Goal: Information Seeking & Learning: Learn about a topic

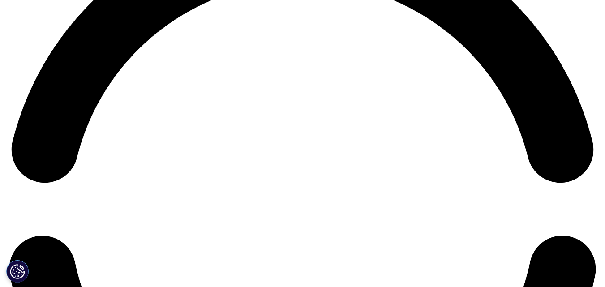
scroll to position [1336, 0]
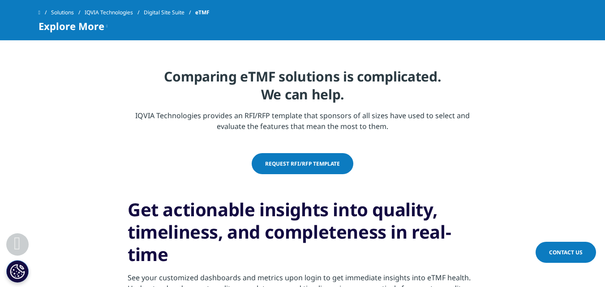
scroll to position [1959, 0]
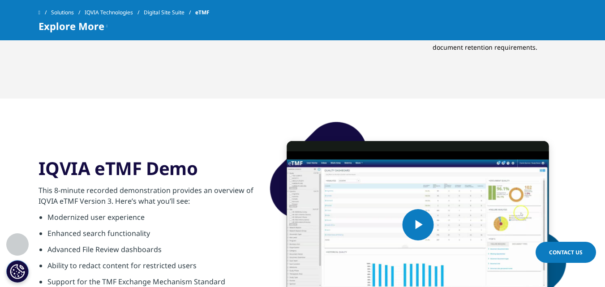
scroll to position [1330, 0]
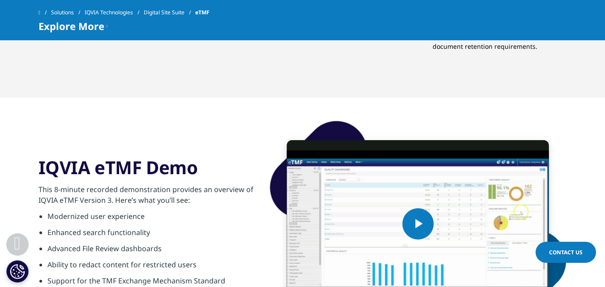
drag, startPoint x: 39, startPoint y: 163, endPoint x: 140, endPoint y: 175, distance: 101.0
click at [140, 175] on h3 "IQVIA eTMF Demo" at bounding box center [147, 167] width 217 height 22
copy h3 "IQVIA eTMF"
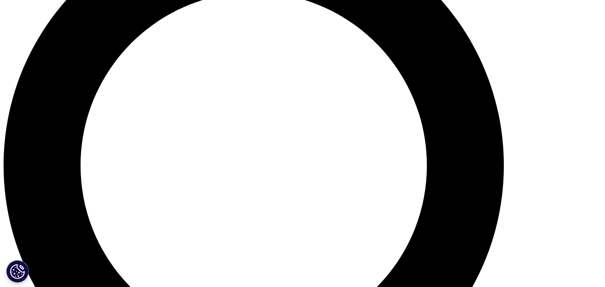
scroll to position [698, 0]
